Goal: Register for event/course

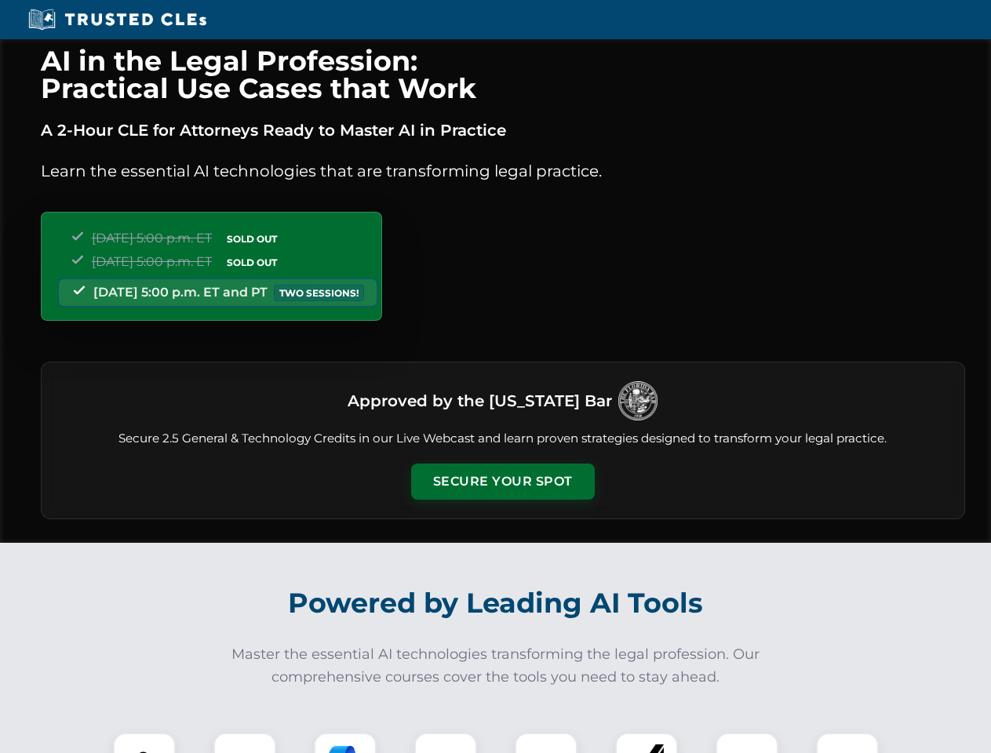
click at [502, 482] on button "Secure Your Spot" at bounding box center [503, 482] width 184 height 36
click at [144, 743] on img at bounding box center [145, 764] width 46 height 46
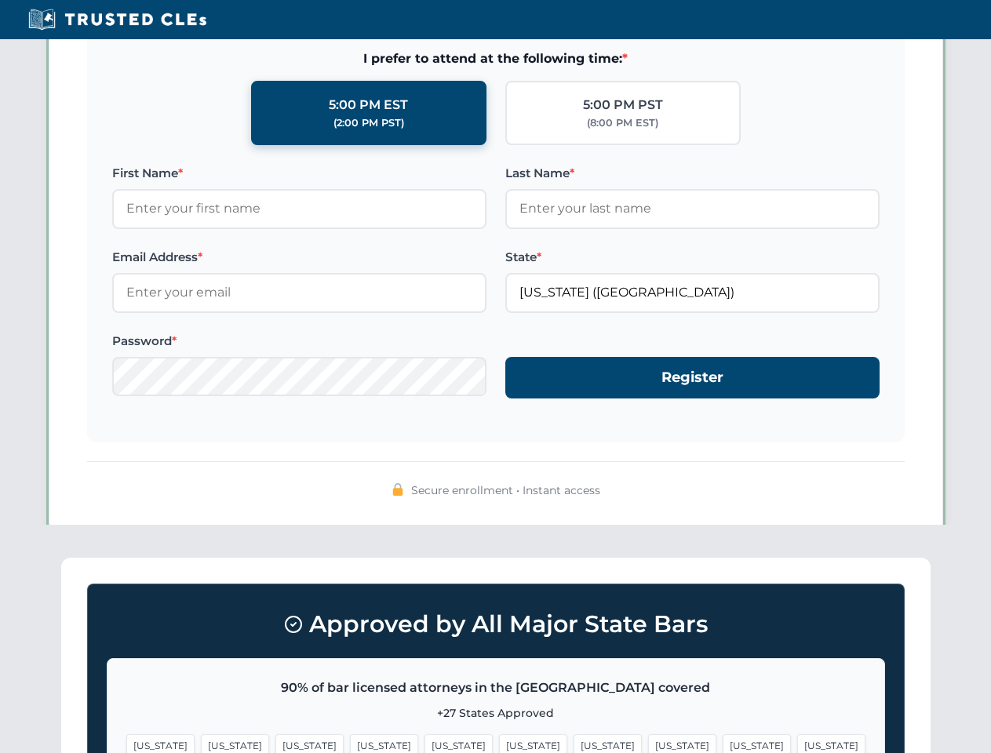
click at [573, 743] on span "[US_STATE]" at bounding box center [607, 745] width 68 height 23
click at [723, 743] on span "[US_STATE]" at bounding box center [757, 745] width 68 height 23
